Goal: Task Accomplishment & Management: Complete application form

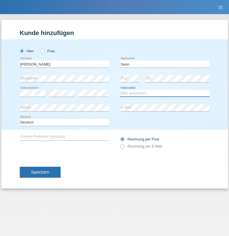
select select "CH"
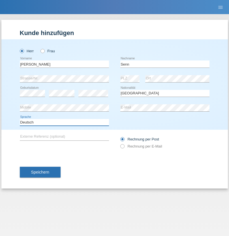
select select "en"
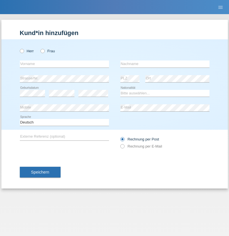
radio input "true"
click at [64, 64] on input "text" at bounding box center [64, 64] width 89 height 7
type input "Mohammad Qais"
click at [165, 64] on input "text" at bounding box center [164, 64] width 89 height 7
type input "Nemani"
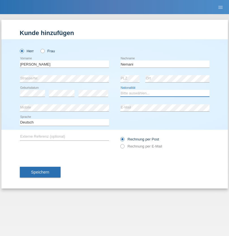
select select "AF"
select select "C"
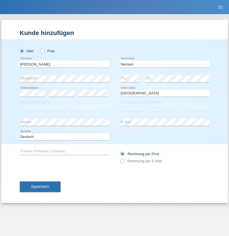
select select "02"
select select "01"
select select "2021"
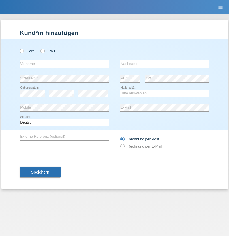
radio input "true"
click at [64, 64] on input "text" at bounding box center [64, 64] width 89 height 7
type input "[PERSON_NAME]"
click at [165, 64] on input "text" at bounding box center [164, 64] width 89 height 7
type input "Jacquet"
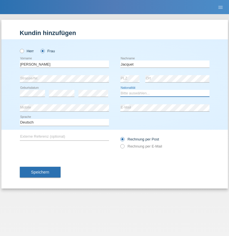
select select "CH"
radio input "true"
select select "DE"
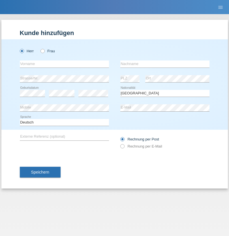
select select "C"
select select "07"
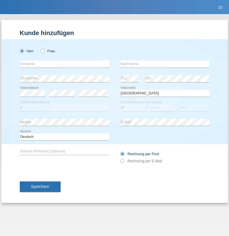
select select "11"
select select "1972"
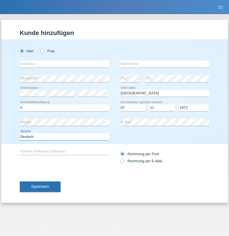
select select "en"
